Goal: Navigation & Orientation: Find specific page/section

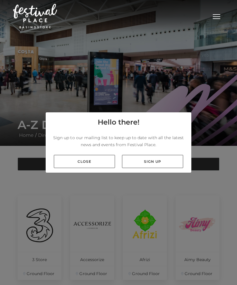
click at [107, 167] on link "Close" at bounding box center [84, 161] width 61 height 13
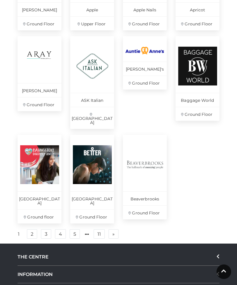
scroll to position [341, 0]
click at [32, 230] on link "2" at bounding box center [32, 234] width 10 height 9
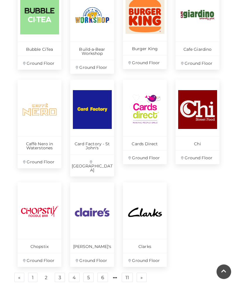
scroll to position [310, 0]
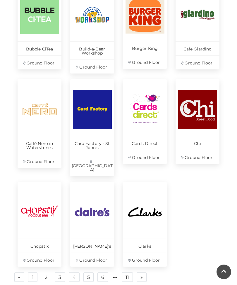
click at [62, 273] on link "3" at bounding box center [60, 277] width 10 height 9
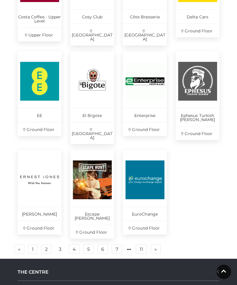
scroll to position [352, 0]
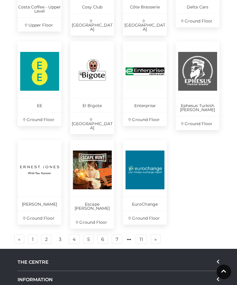
click at [77, 235] on link "4" at bounding box center [74, 239] width 11 height 9
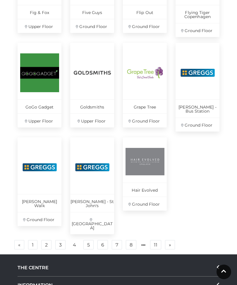
scroll to position [342, 0]
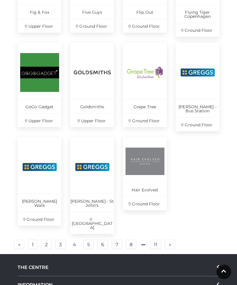
click at [91, 240] on link "5" at bounding box center [88, 244] width 10 height 9
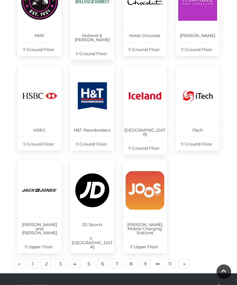
scroll to position [315, 0]
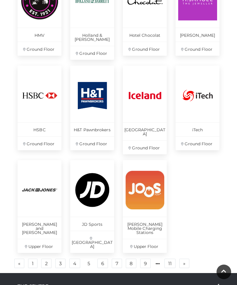
click at [107, 259] on link "6" at bounding box center [102, 263] width 11 height 9
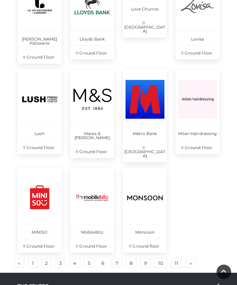
scroll to position [321, 0]
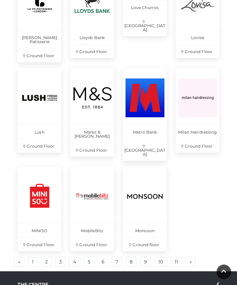
click at [123, 257] on ul "« Previous 1 2 3 4 5 6 7 8 9 10 11 » Next" at bounding box center [118, 262] width 210 height 10
click at [121, 257] on link "7" at bounding box center [117, 261] width 10 height 9
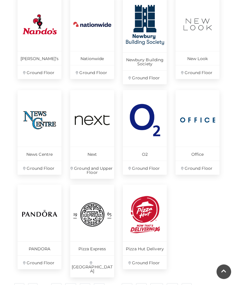
scroll to position [298, 0]
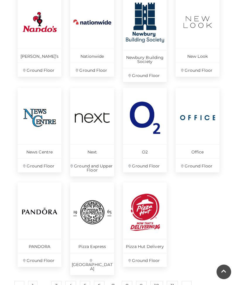
click at [131, 281] on link "8" at bounding box center [127, 285] width 11 height 9
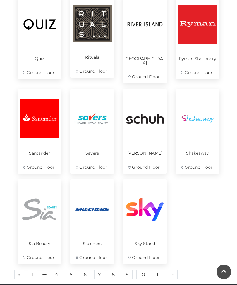
scroll to position [293, 0]
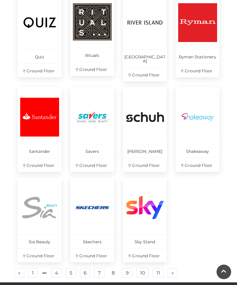
click at [131, 269] on link "9" at bounding box center [127, 273] width 11 height 9
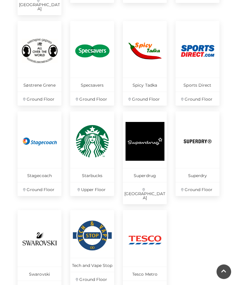
scroll to position [280, 0]
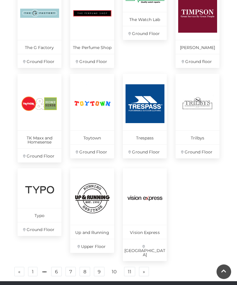
scroll to position [303, 0]
click at [131, 267] on link "11" at bounding box center [129, 271] width 11 height 9
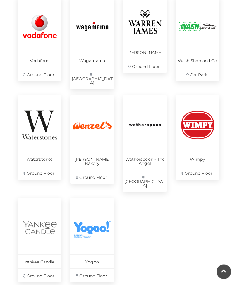
scroll to position [199, 0]
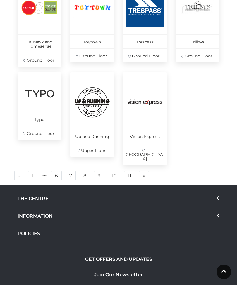
click at [134, 171] on link "11" at bounding box center [129, 175] width 11 height 9
